Goal: Understand process/instructions: Learn how to perform a task or action

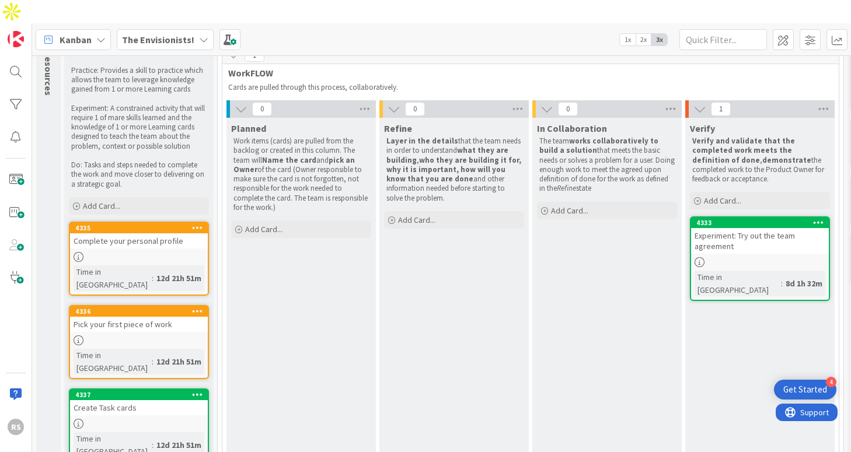
scroll to position [64, 0]
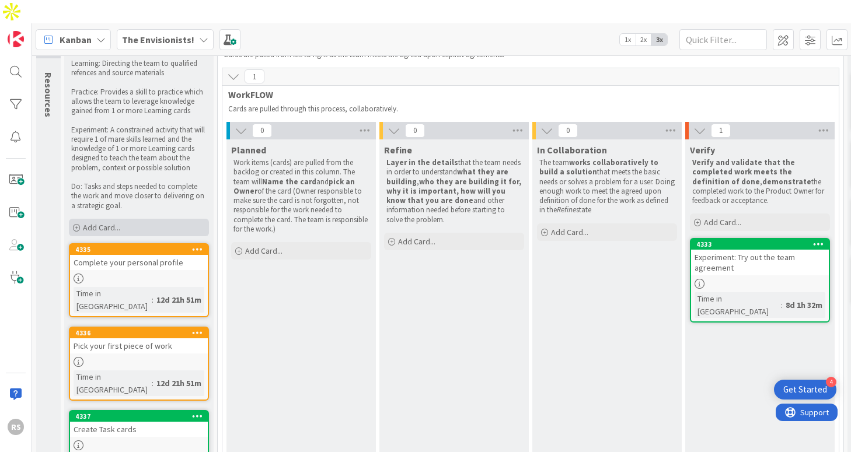
click at [136, 219] on div "Add Card..." at bounding box center [139, 228] width 140 height 18
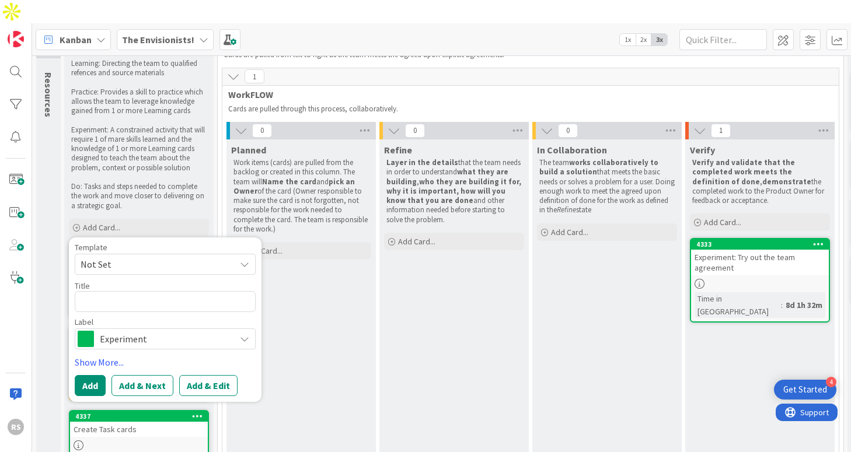
click at [296, 264] on div "Planned Work items (cards) are pulled from the backlog or created in this colum…" at bounding box center [300, 358] width 149 height 439
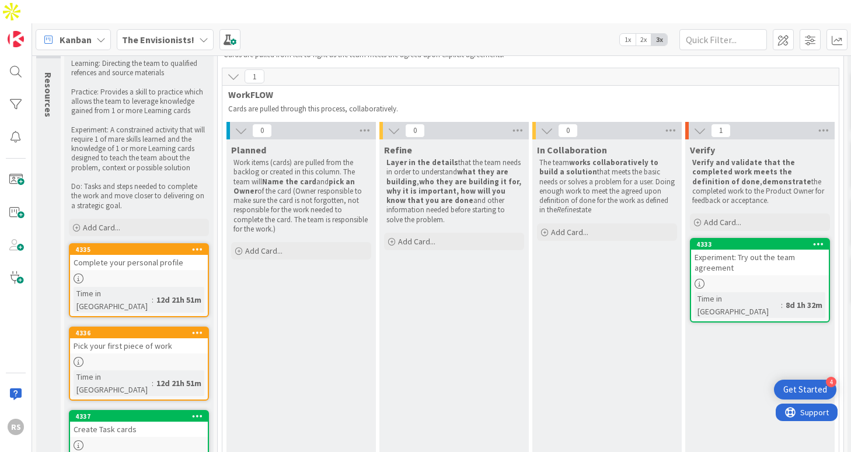
click at [54, 95] on div "Resources" at bounding box center [50, 95] width 28 height 57
click at [54, 72] on span "Resources" at bounding box center [49, 94] width 12 height 45
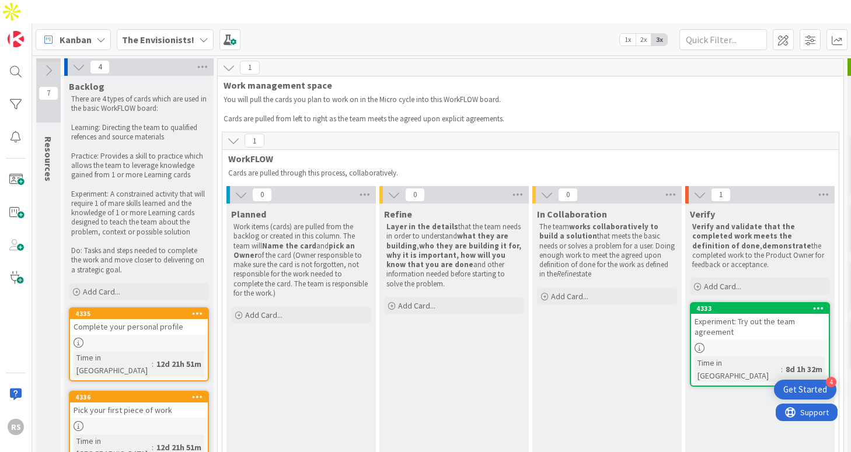
click at [50, 64] on icon at bounding box center [48, 70] width 13 height 13
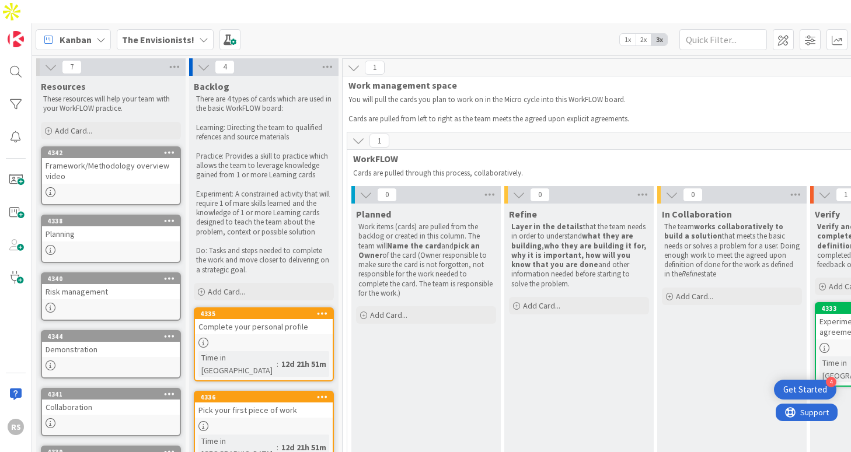
click at [50, 61] on icon at bounding box center [50, 67] width 13 height 13
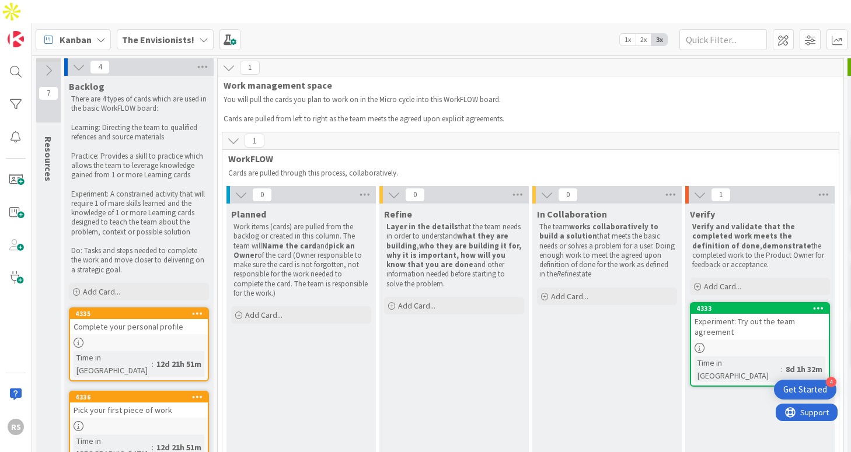
drag, startPoint x: 130, startPoint y: 295, endPoint x: 638, endPoint y: 12, distance: 581.8
